Goal: Information Seeking & Learning: Learn about a topic

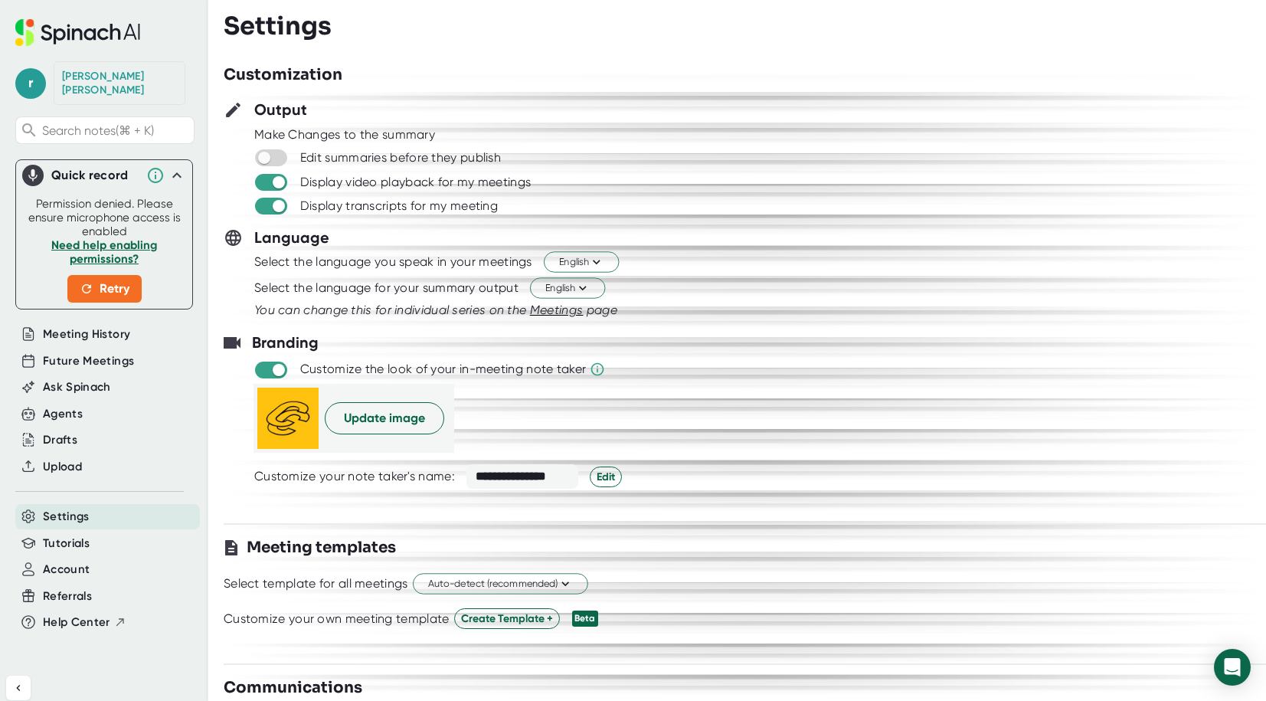
scroll to position [1228, 0]
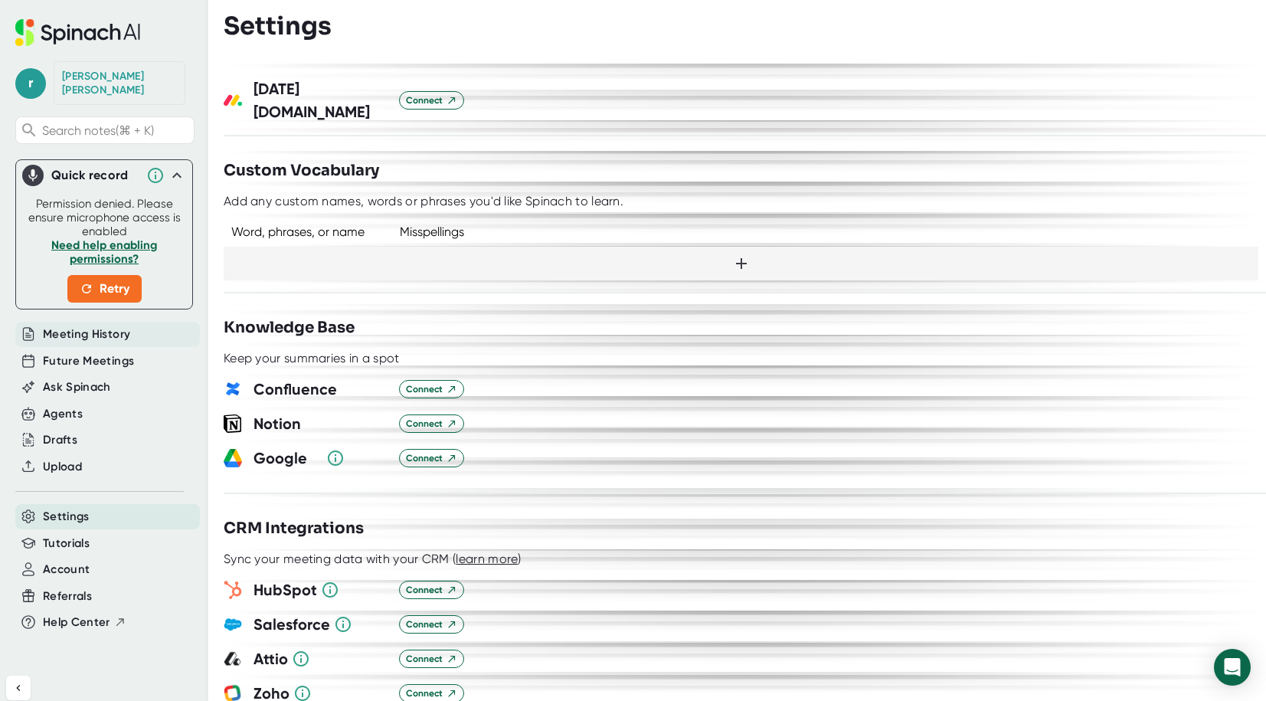
click at [75, 326] on span "Meeting History" at bounding box center [86, 335] width 87 height 18
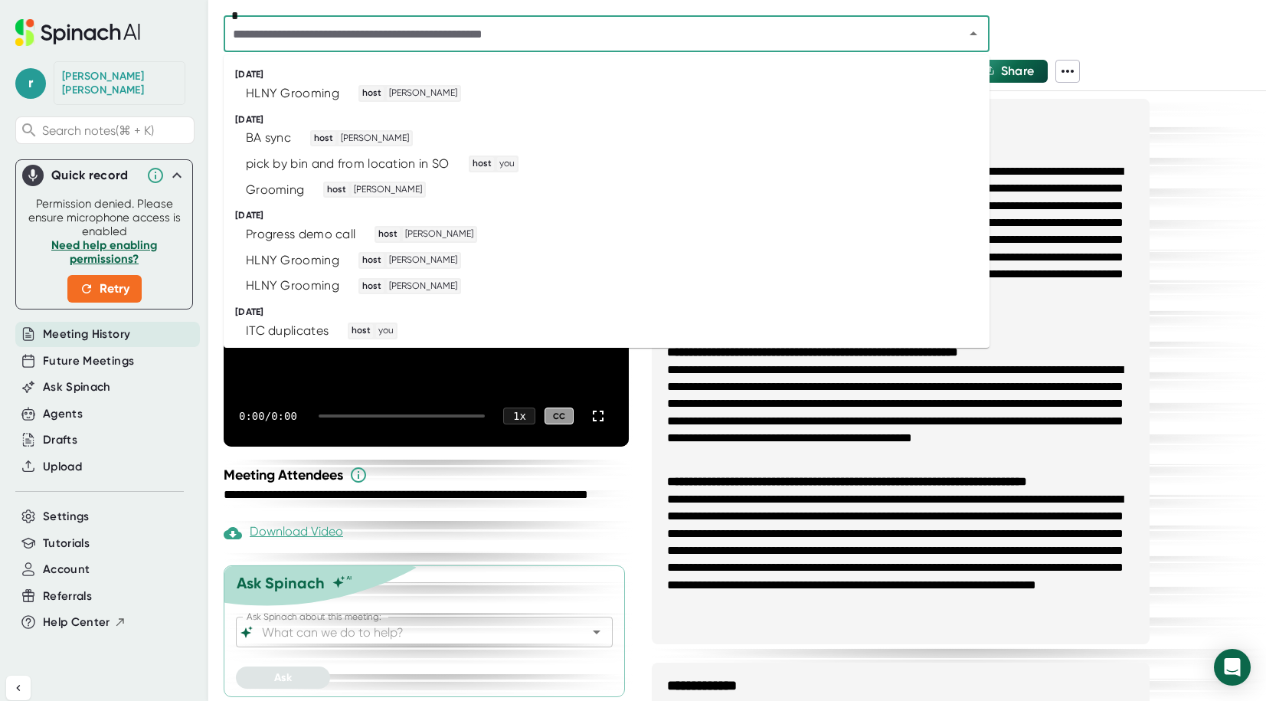
click at [579, 31] on input "text" at bounding box center [584, 33] width 712 height 21
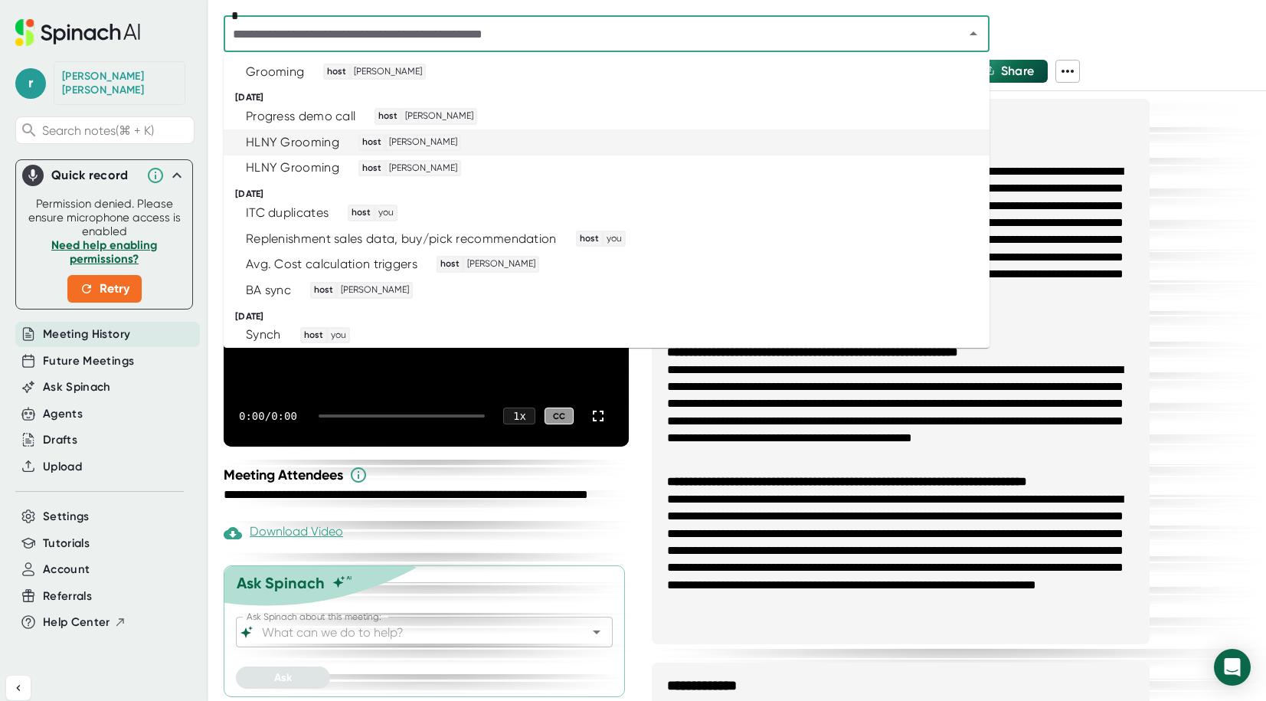
scroll to position [123, 0]
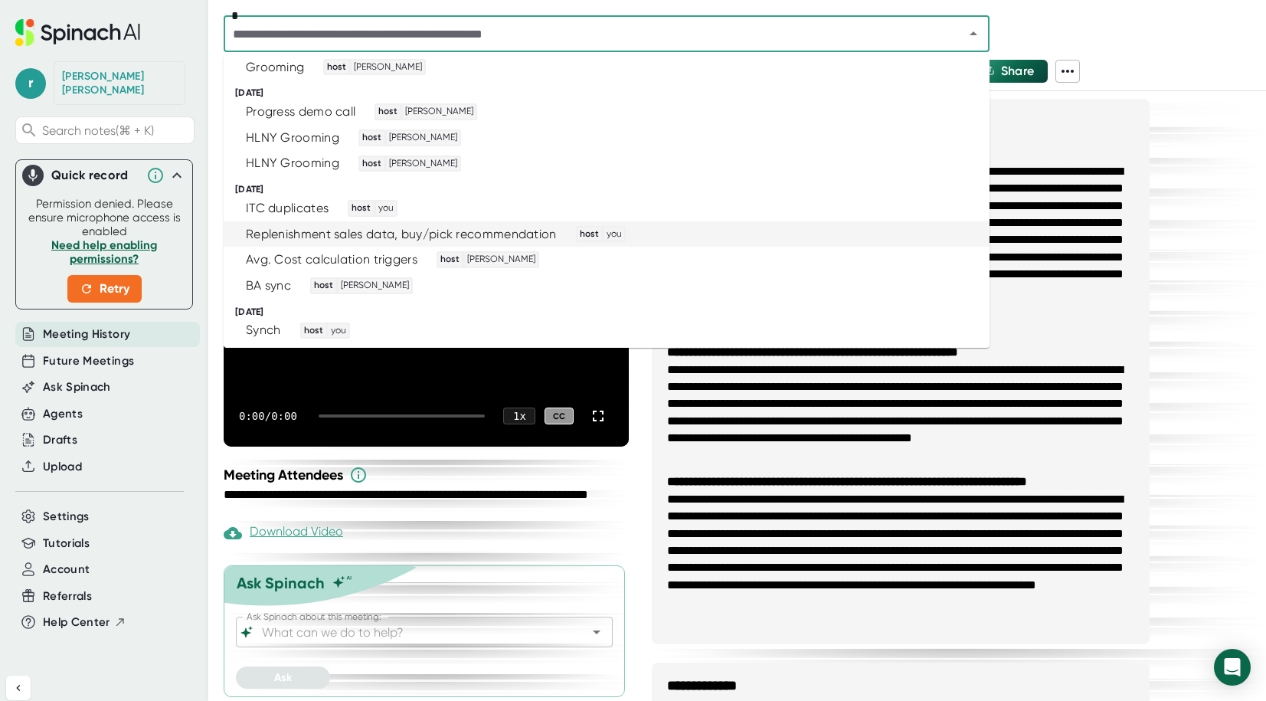
click at [656, 233] on div "Replenishment sales data, buy/pick recommendation host you" at bounding box center [600, 234] width 728 height 17
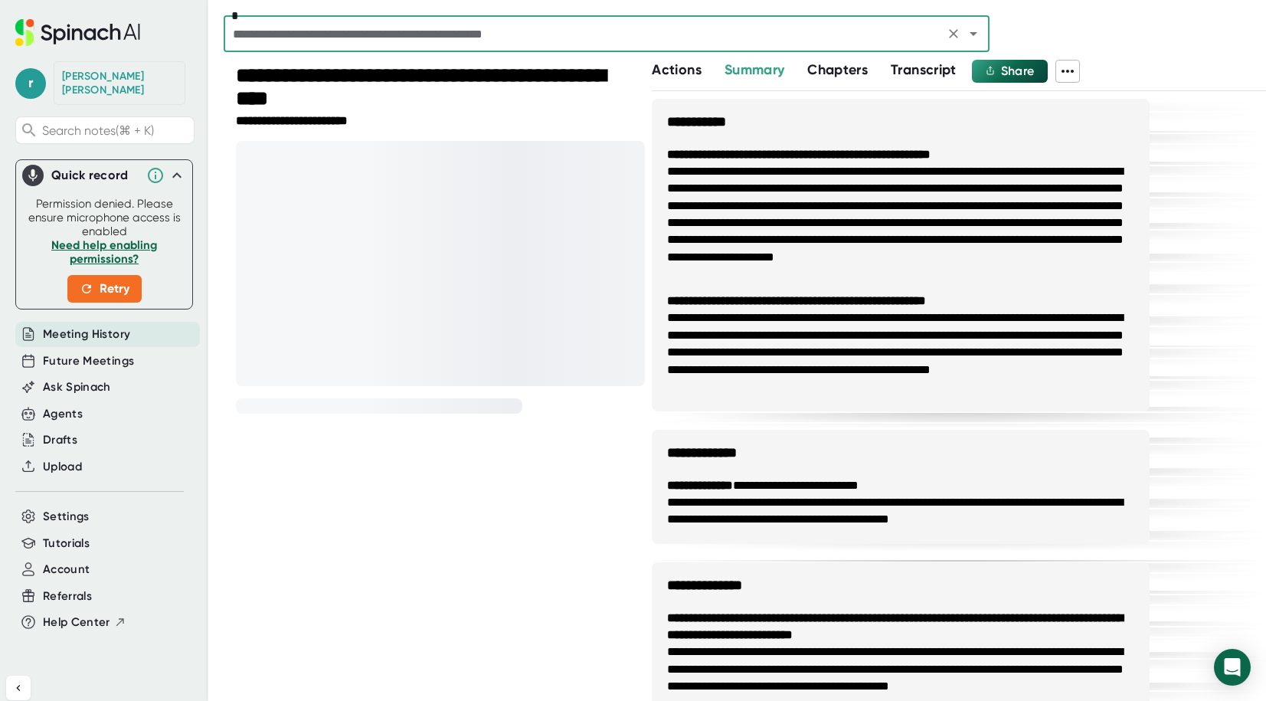
click at [463, 33] on input "text" at bounding box center [584, 33] width 712 height 21
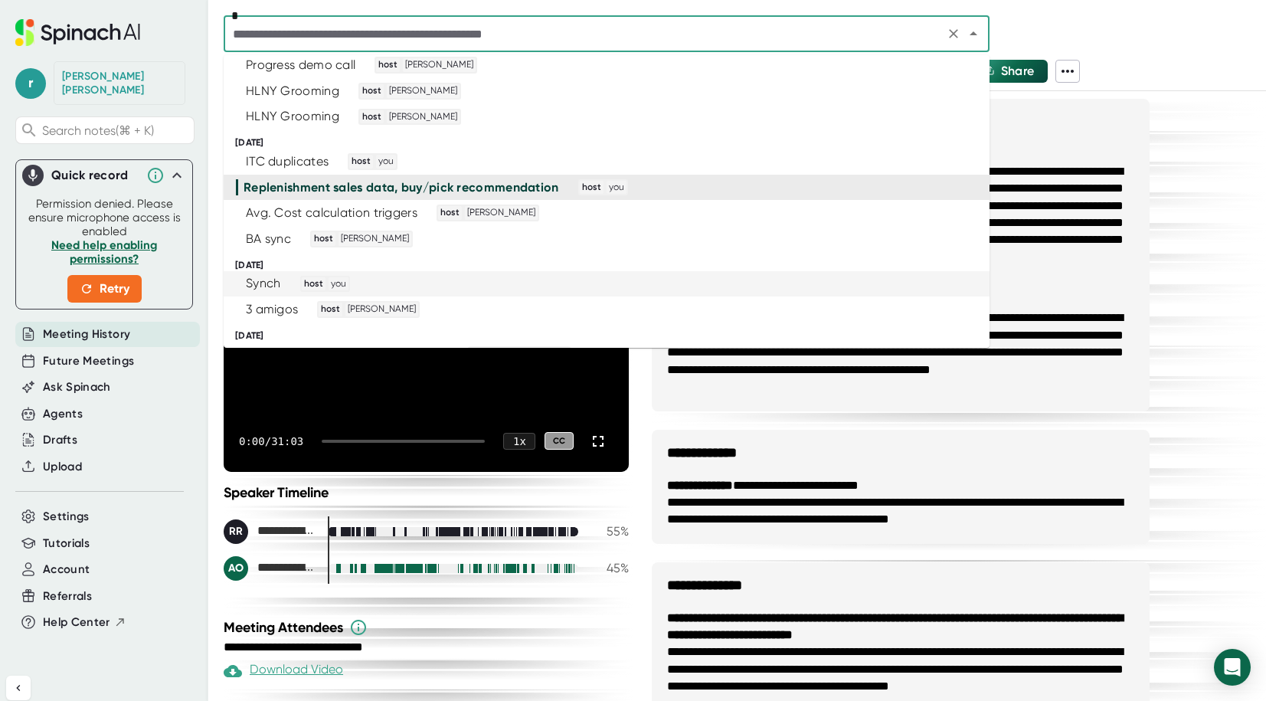
scroll to position [169, 0]
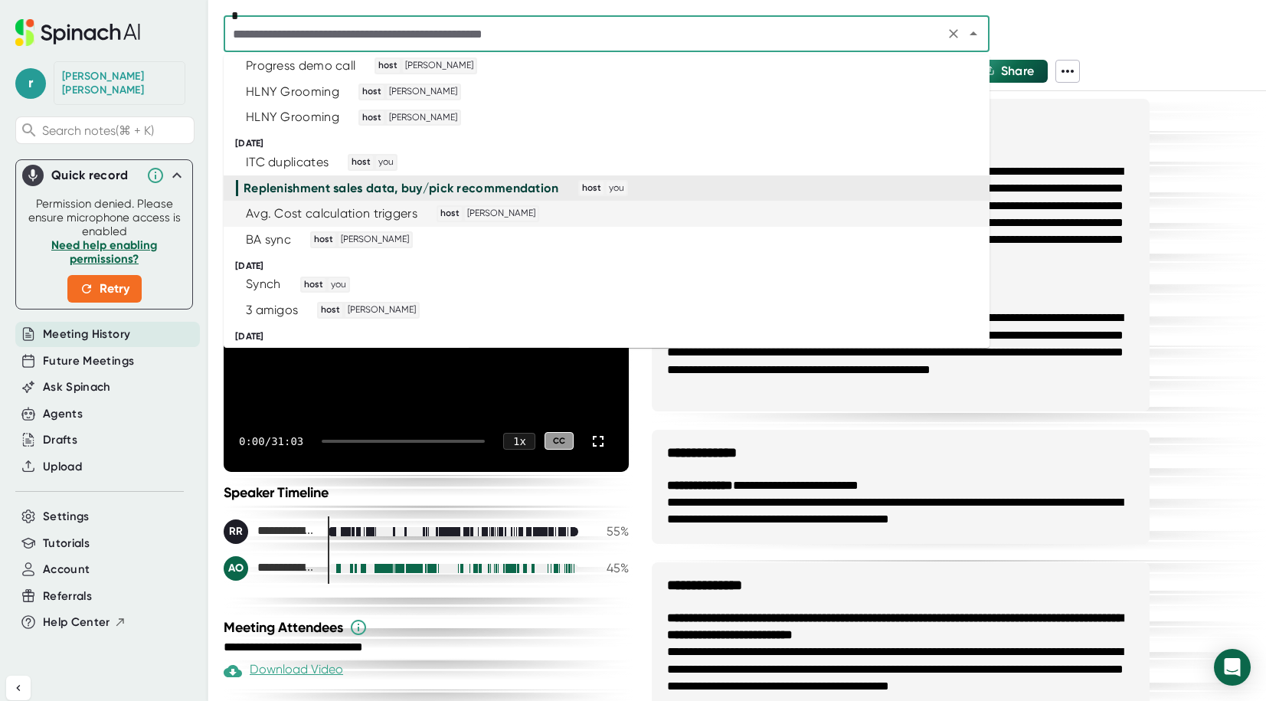
click at [569, 217] on div "Avg. Cost calculation triggers host [PERSON_NAME]" at bounding box center [600, 213] width 728 height 17
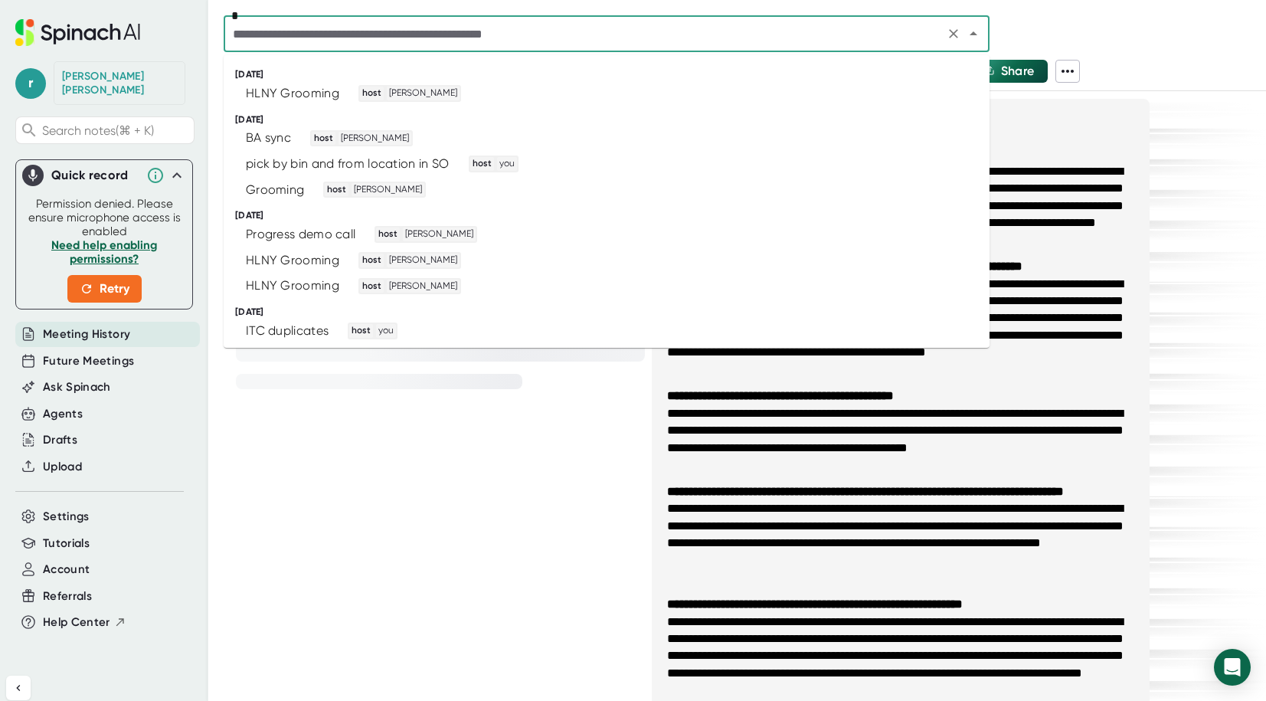
click at [571, 34] on input "text" at bounding box center [584, 33] width 712 height 21
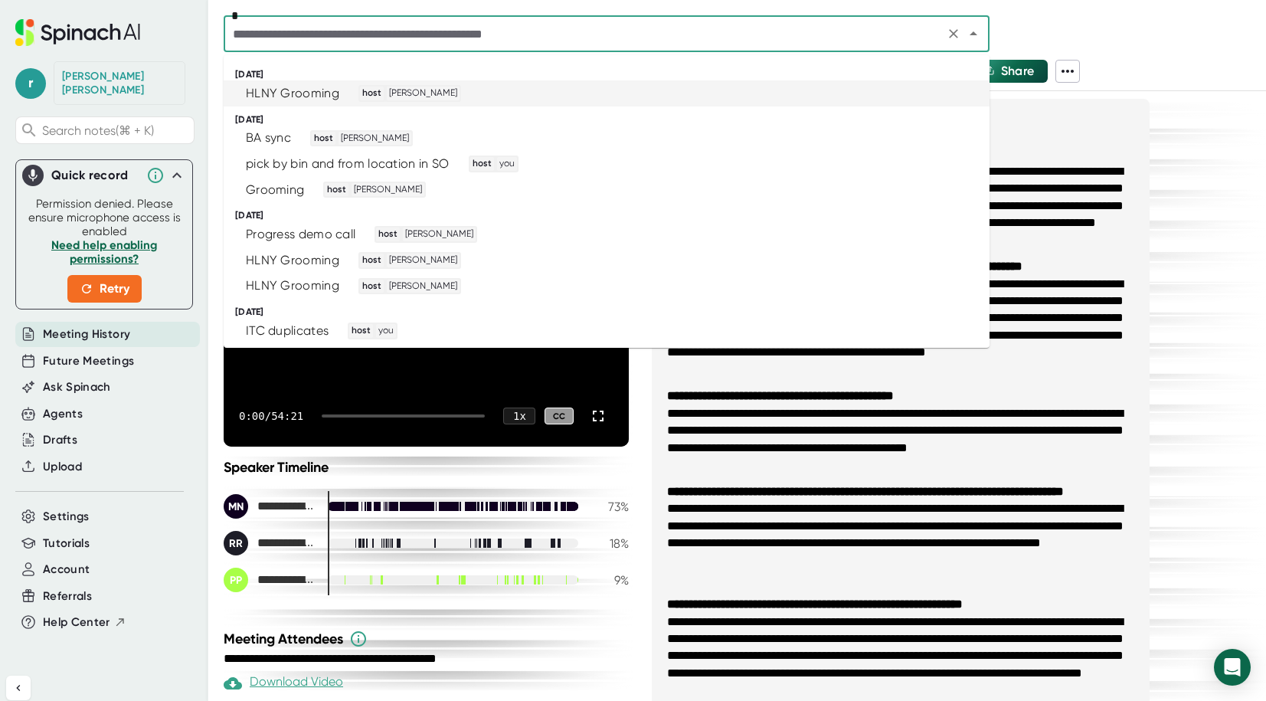
click at [643, 37] on input "text" at bounding box center [584, 33] width 712 height 21
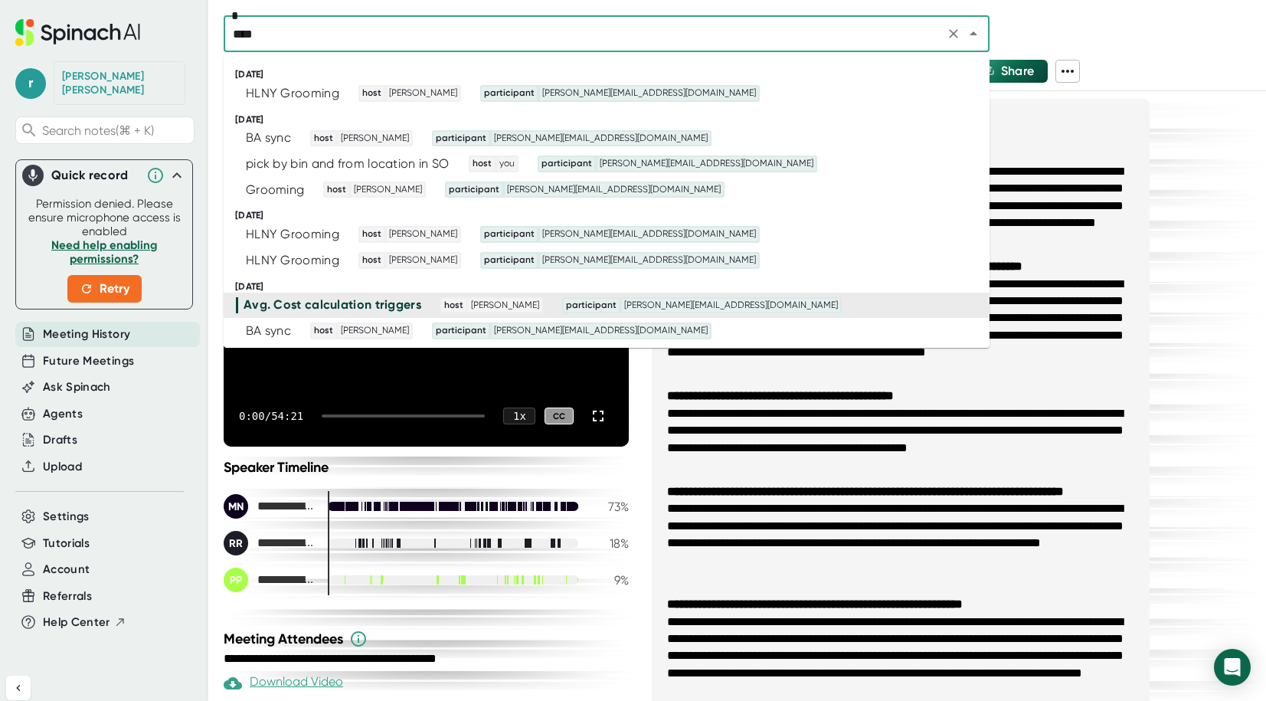
type input "*****"
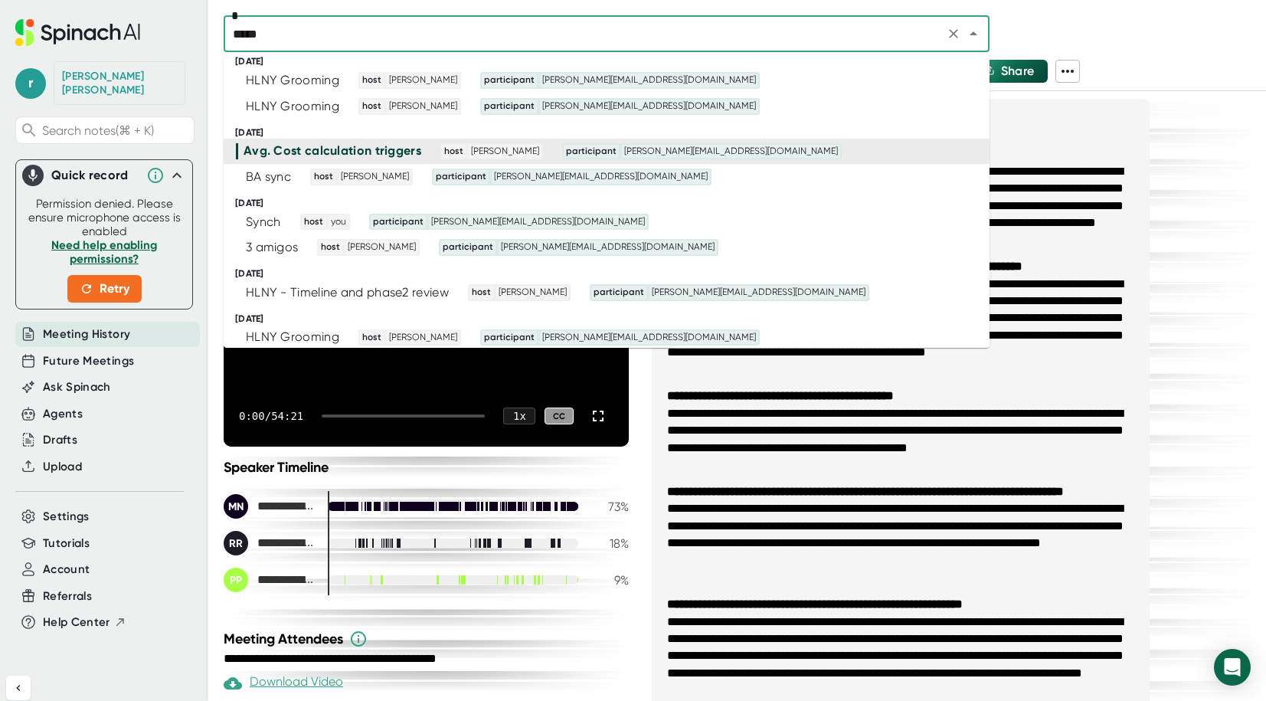
scroll to position [160, 0]
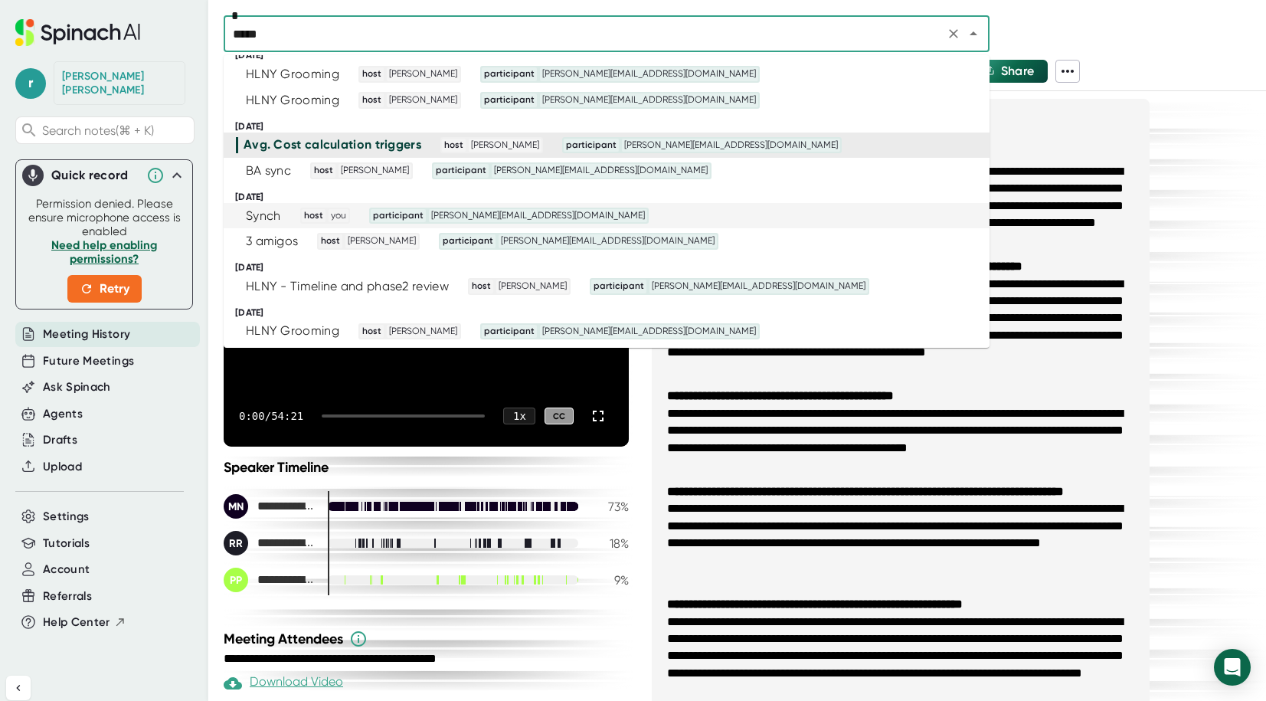
click at [708, 215] on div "Synch host you participant [PERSON_NAME][EMAIL_ADDRESS][DOMAIN_NAME]" at bounding box center [600, 216] width 728 height 17
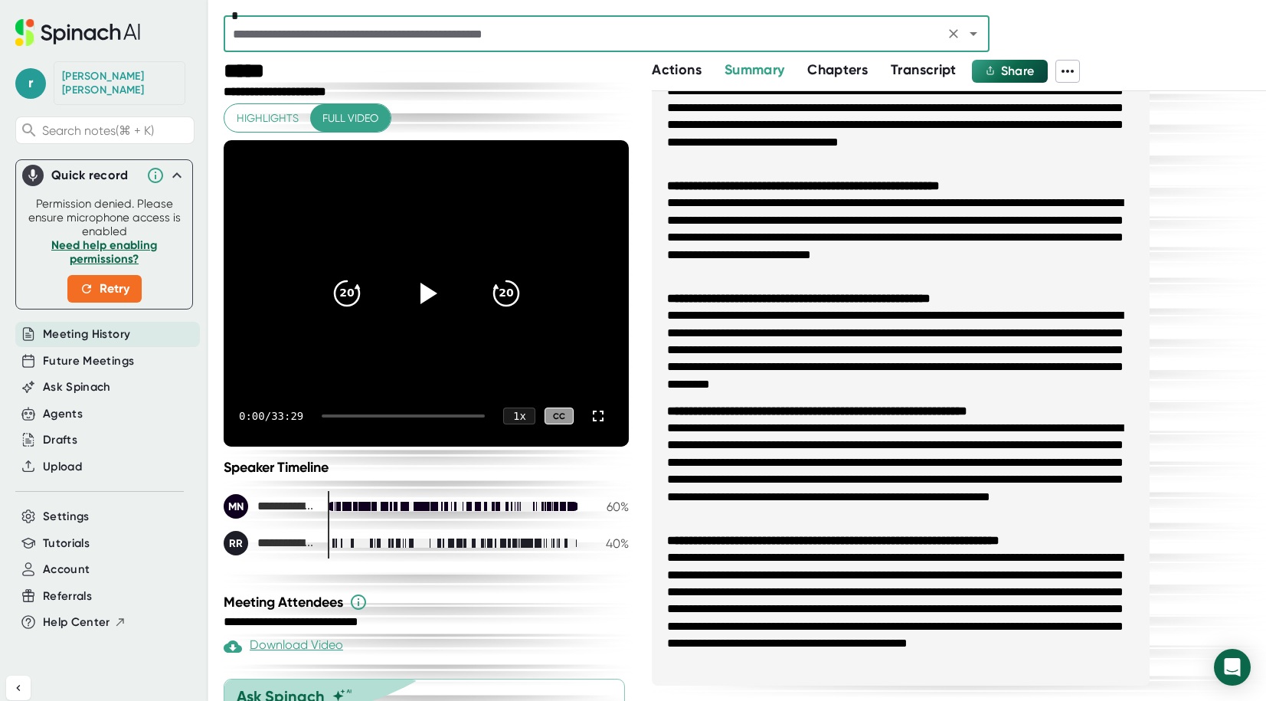
scroll to position [126, 0]
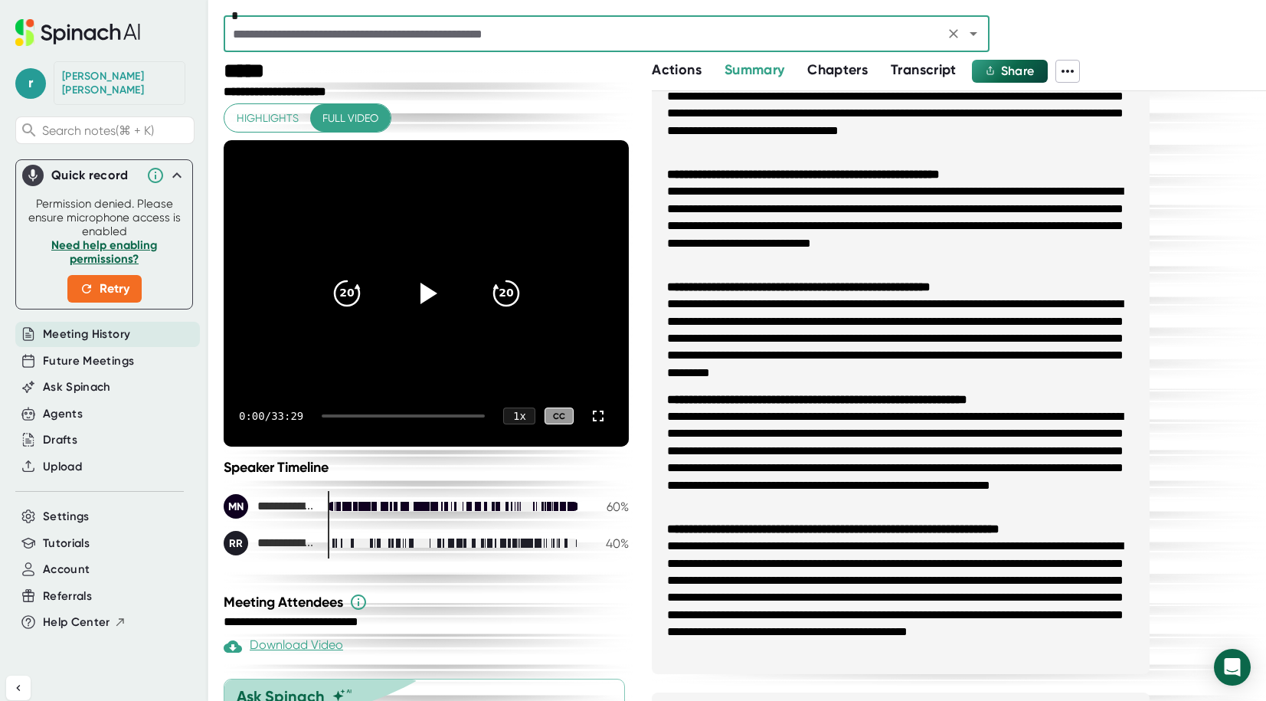
click at [924, 67] on span "Transcript" at bounding box center [924, 69] width 66 height 17
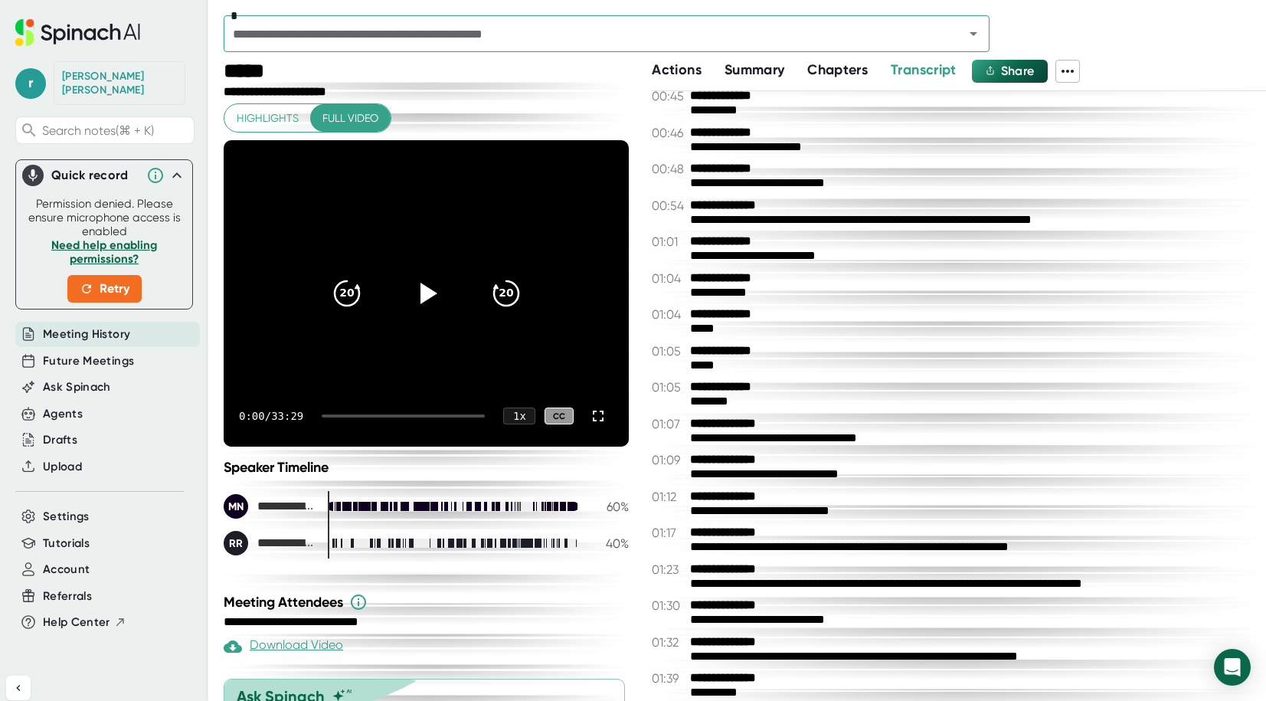
scroll to position [375, 0]
click at [737, 273] on b "**********" at bounding box center [747, 277] width 115 height 15
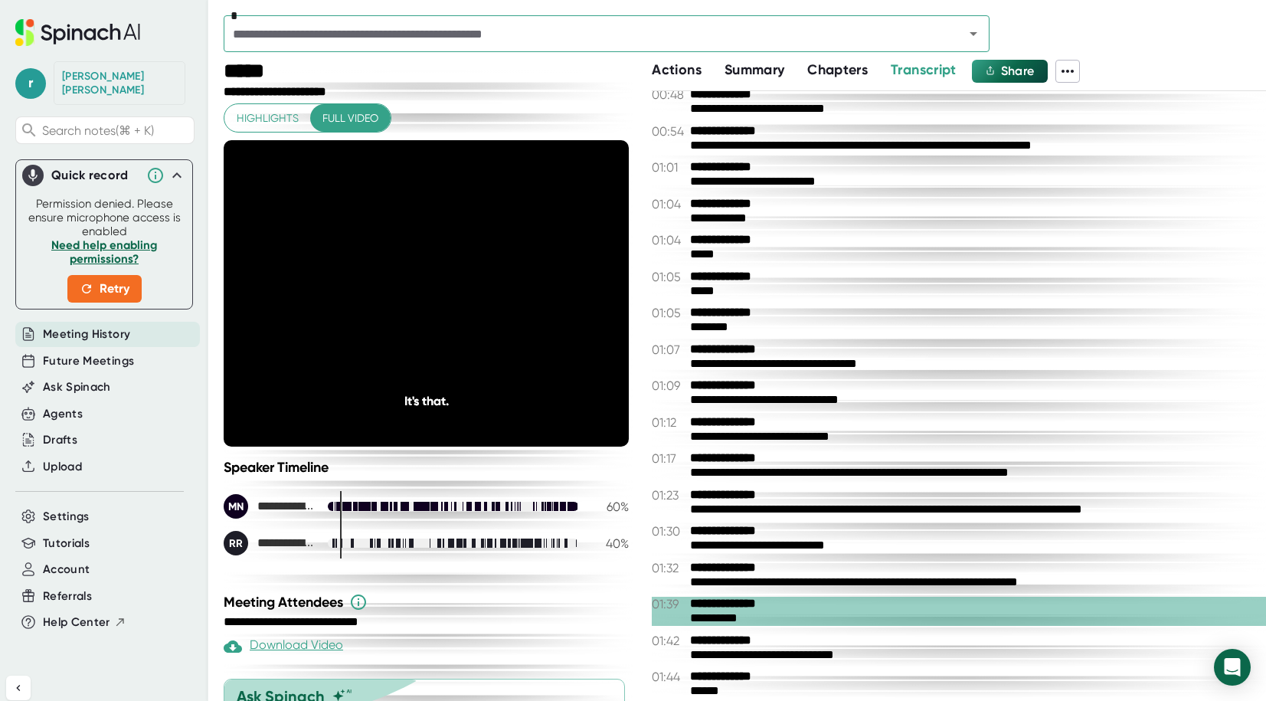
scroll to position [449, 0]
click at [602, 420] on icon at bounding box center [598, 416] width 11 height 11
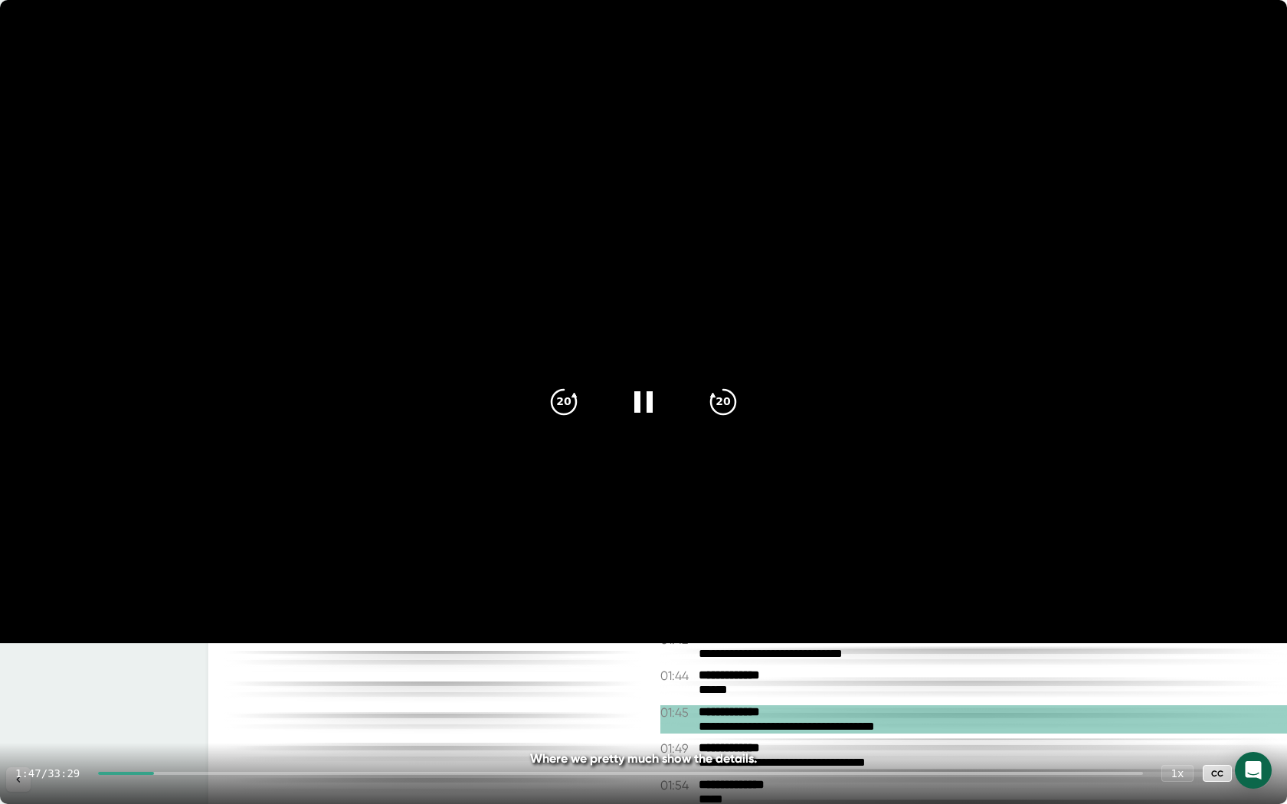
drag, startPoint x: 157, startPoint y: 774, endPoint x: 133, endPoint y: 777, distance: 23.9
click at [133, 700] on div "1:47 / 33:29 1 x CC" at bounding box center [643, 773] width 1287 height 61
click at [564, 399] on icon "20" at bounding box center [564, 402] width 38 height 38
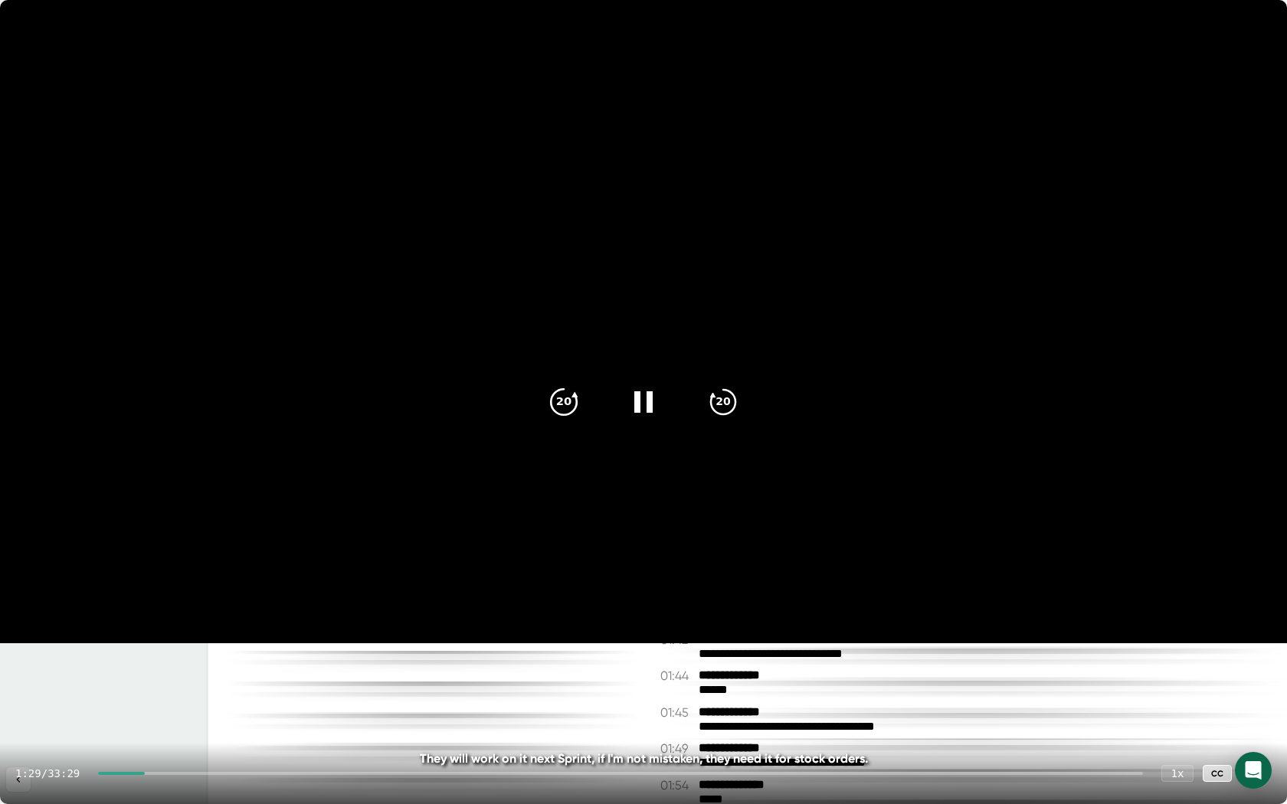
click at [564, 400] on icon "20" at bounding box center [564, 402] width 38 height 38
click at [725, 404] on icon "20" at bounding box center [723, 402] width 38 height 38
click at [651, 406] on icon at bounding box center [643, 402] width 38 height 38
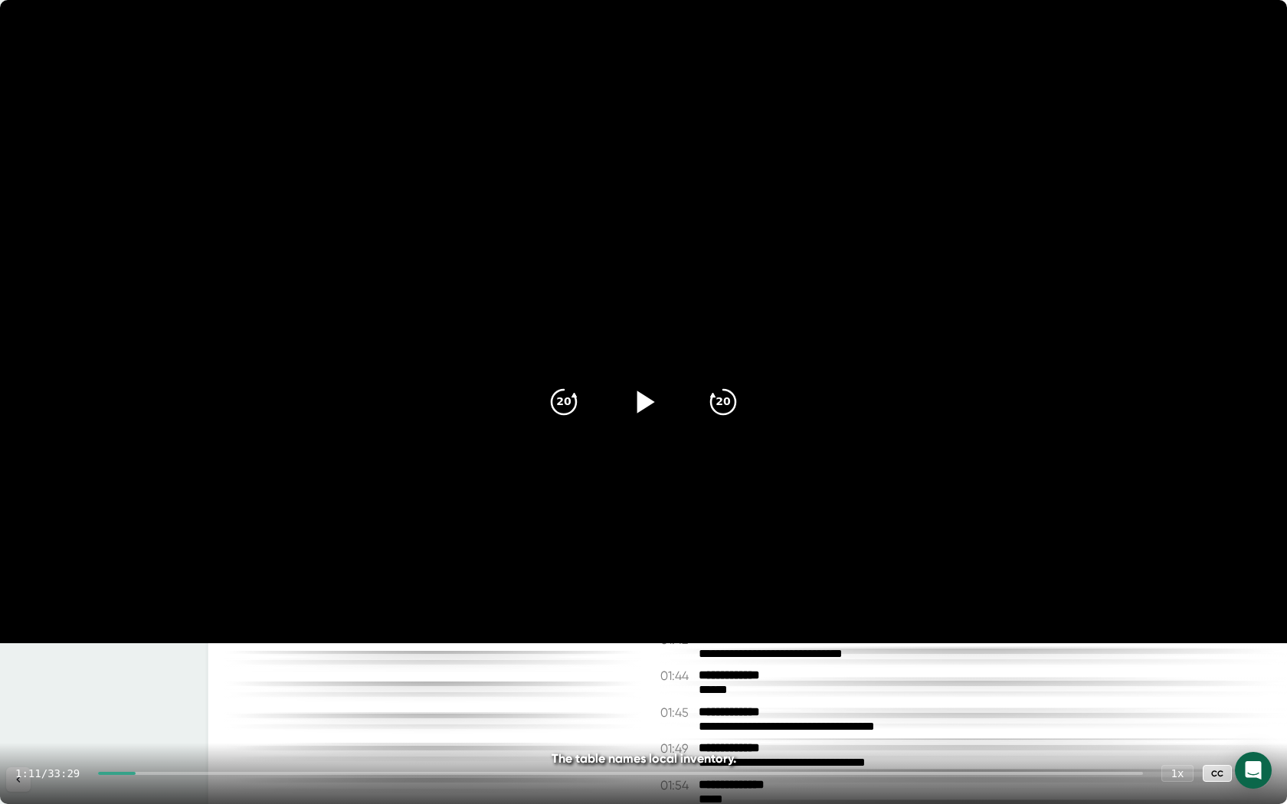
click at [1258, 700] on icon at bounding box center [1256, 773] width 11 height 11
